Goal: Task Accomplishment & Management: Use online tool/utility

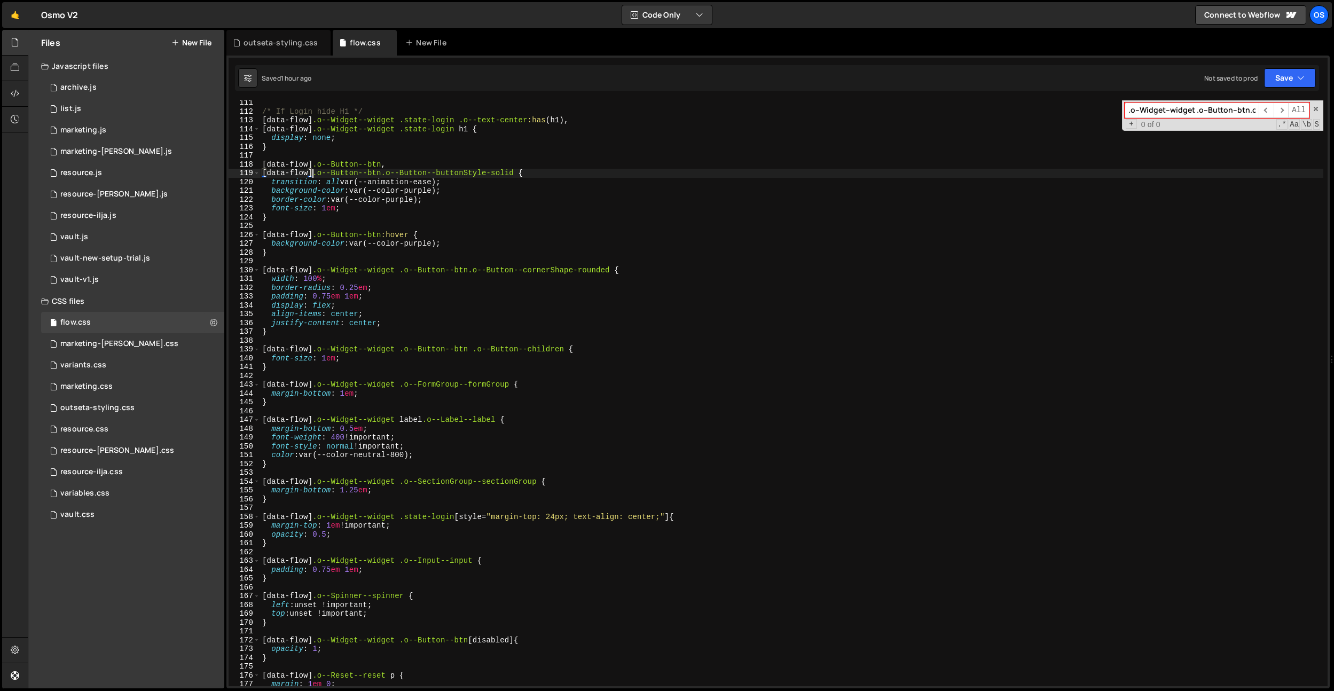
scroll to position [971, 0]
click at [132, 237] on div "0 vault.js 0" at bounding box center [132, 236] width 183 height 21
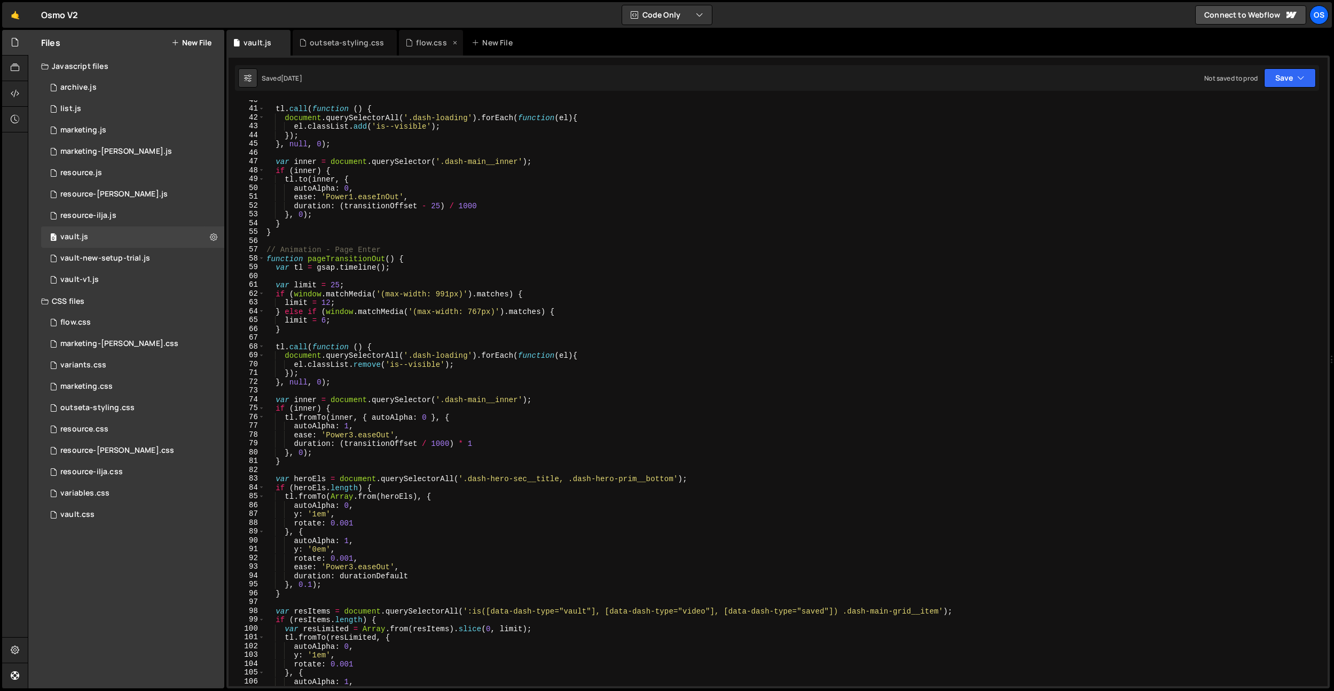
scroll to position [273, 0]
click at [0, 0] on icon at bounding box center [0, 0] width 0 height 0
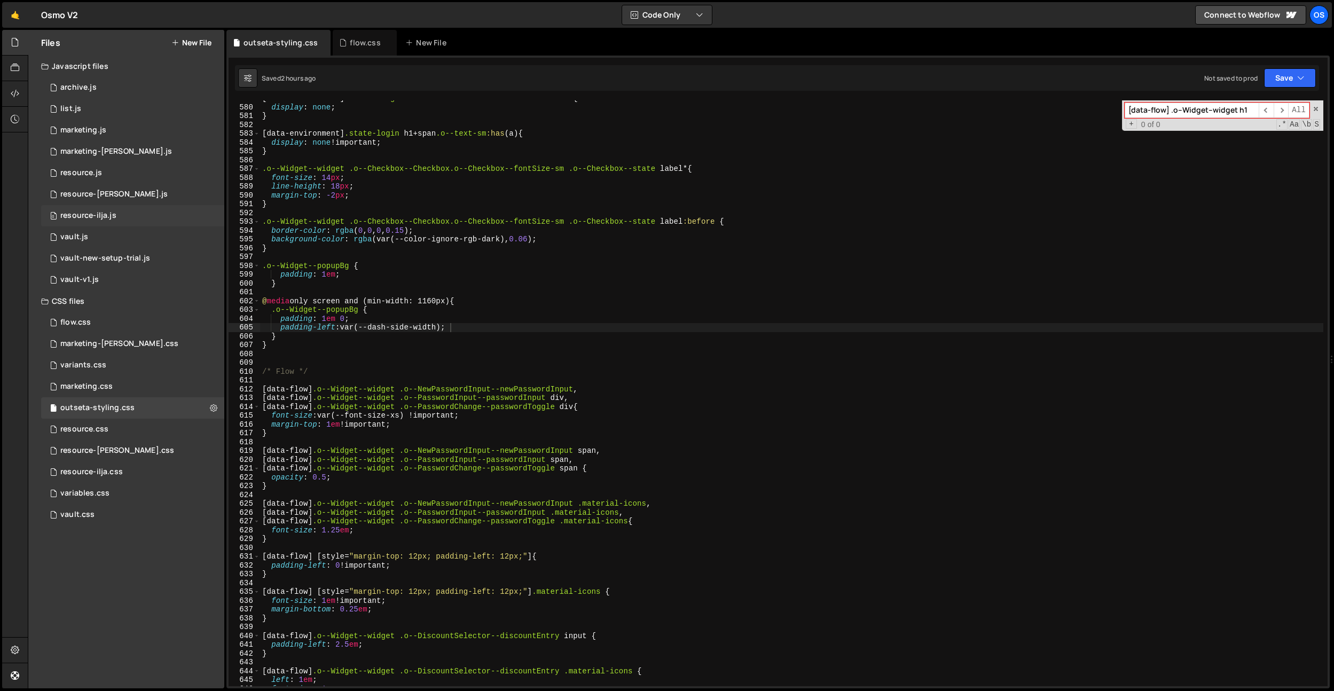
click at [125, 215] on div "0 resource-ilja.js 0" at bounding box center [132, 215] width 183 height 21
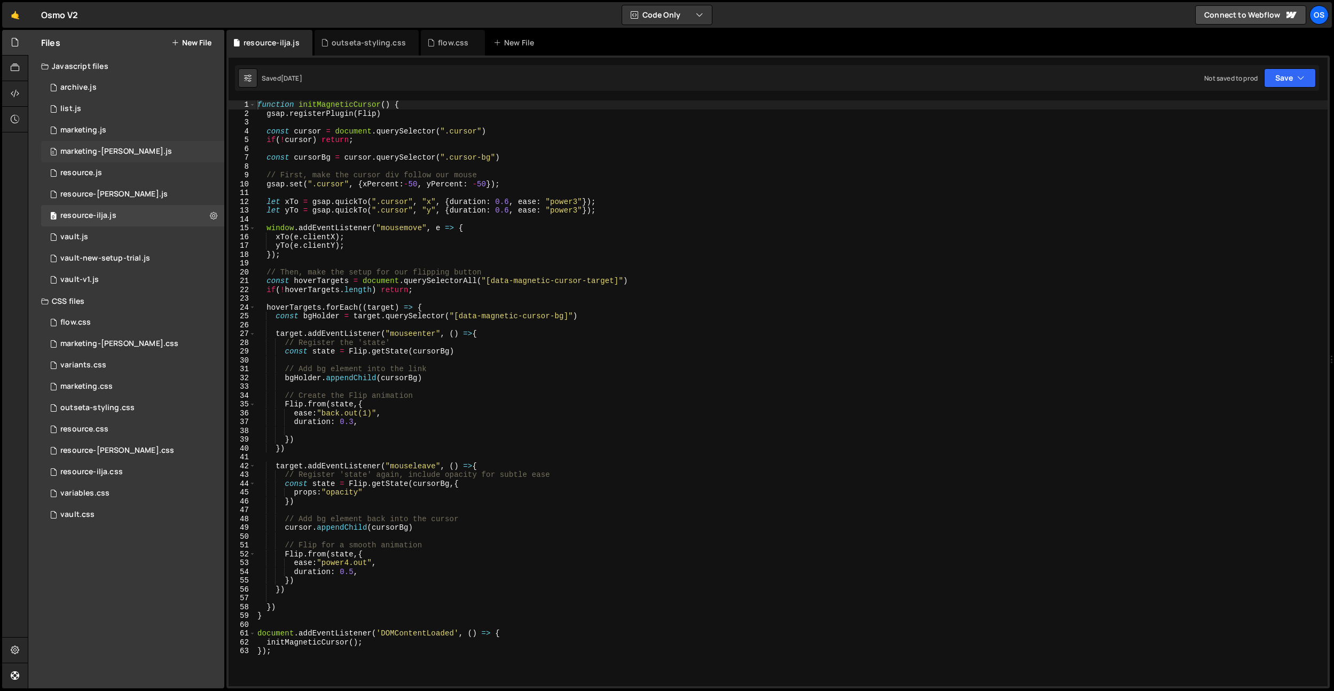
click at [101, 154] on div "marketing-[PERSON_NAME].js" at bounding box center [116, 152] width 112 height 10
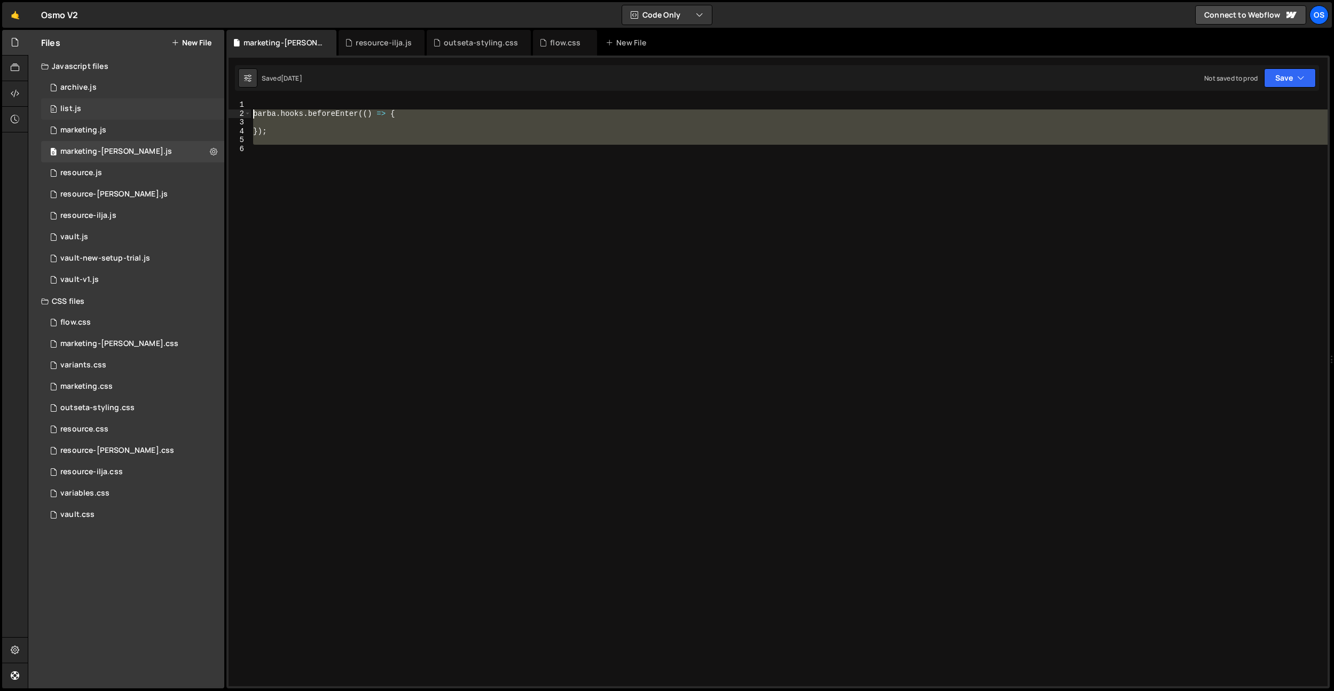
drag, startPoint x: 265, startPoint y: 160, endPoint x: 222, endPoint y: 112, distance: 64.7
click at [222, 112] on div "Files New File Javascript files 0 archive.js 0 0 list.js 0 0 marketing.js 0 0 0…" at bounding box center [681, 359] width 1306 height 659
click at [291, 130] on div "[PERSON_NAME] . hooks . beforeEnter (( ) => { }) ;" at bounding box center [789, 393] width 1077 height 586
type textarea "});"
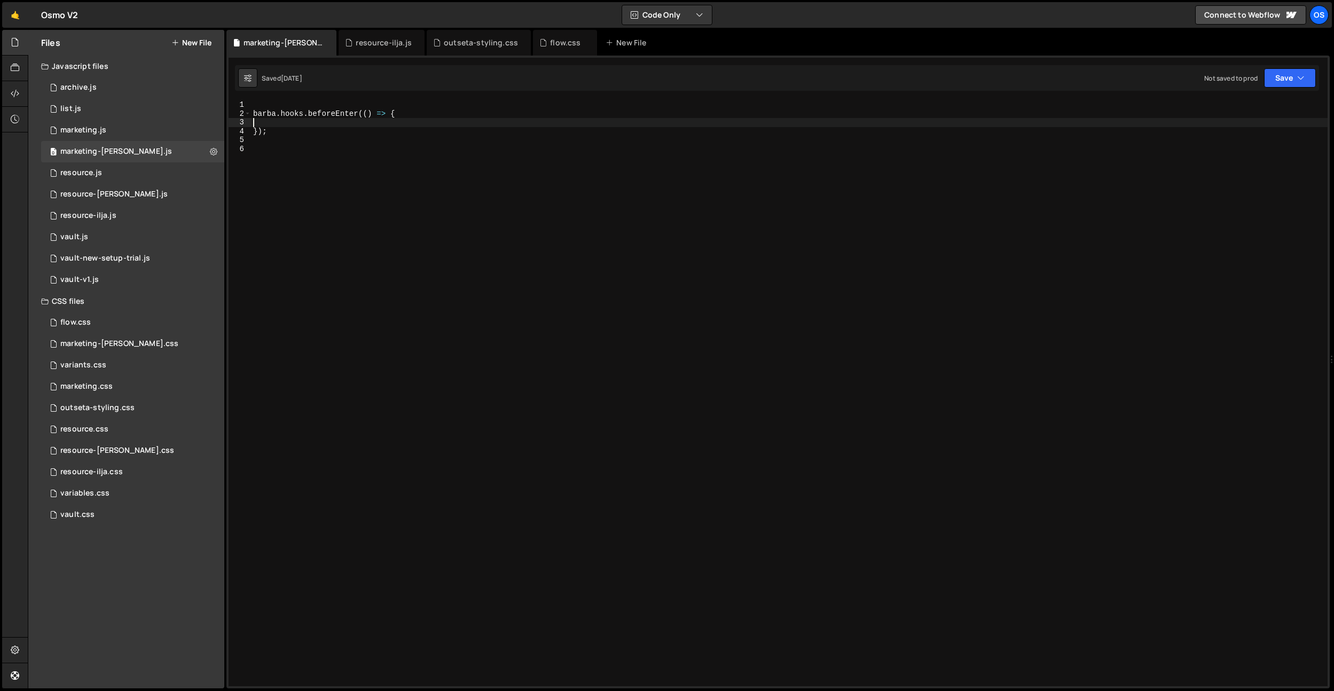
click at [331, 122] on div "[PERSON_NAME] . hooks . beforeEnter (( ) => { }) ;" at bounding box center [789, 401] width 1077 height 603
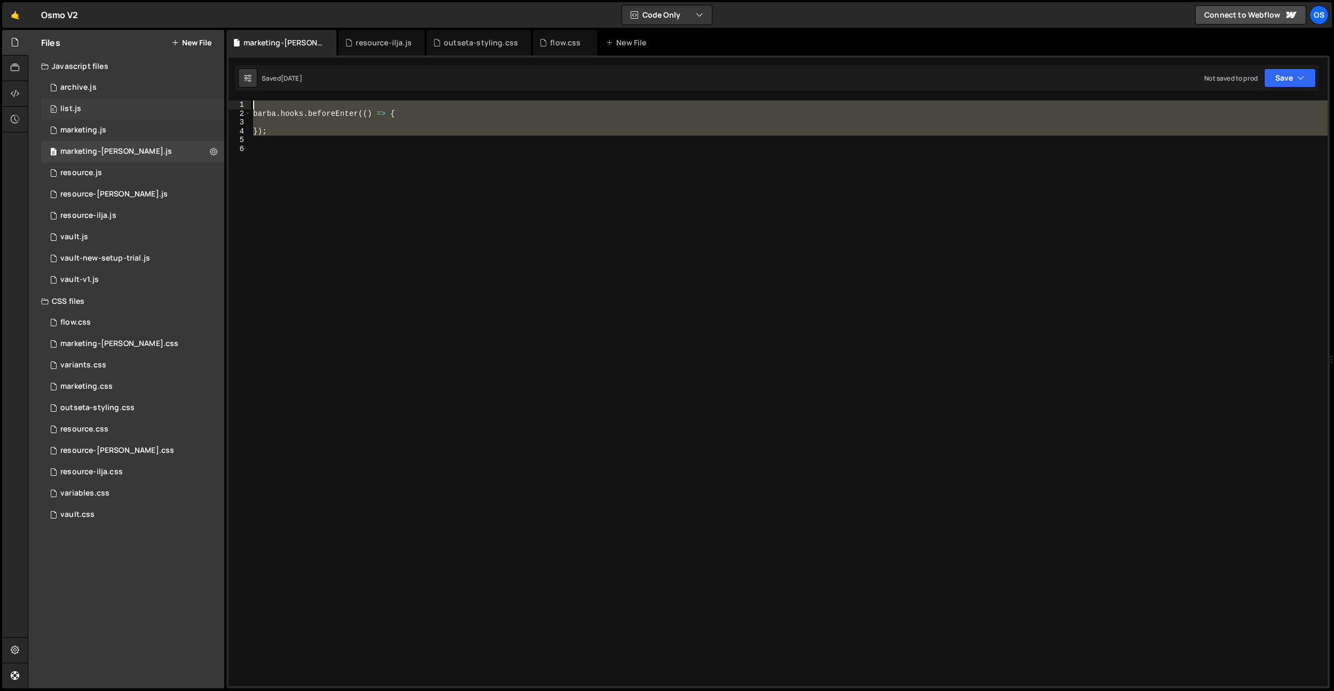
drag, startPoint x: 292, startPoint y: 142, endPoint x: 195, endPoint y: 107, distance: 102.9
click at [195, 107] on div "Files New File Javascript files 0 archive.js 0 0 list.js 0 0 marketing.js 0 0 0…" at bounding box center [681, 359] width 1306 height 659
type textarea "[PERSON_NAME].hooks.beforeEnter(() => {"
